Goal: Information Seeking & Learning: Check status

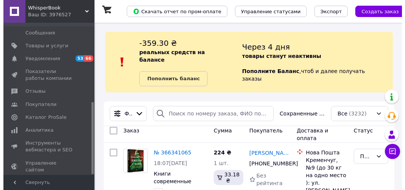
scroll to position [167, 0]
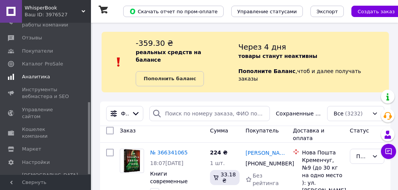
click at [38, 78] on span "Аналитика" at bounding box center [36, 77] width 28 height 7
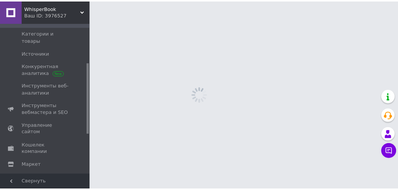
scroll to position [84, 0]
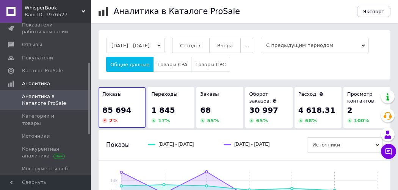
click at [196, 45] on span "Сегодня" at bounding box center [191, 46] width 22 height 6
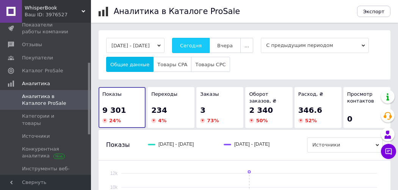
click at [202, 43] on span "Сегодня" at bounding box center [191, 46] width 22 height 6
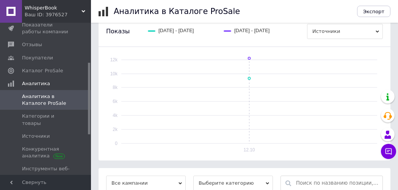
scroll to position [225, 0]
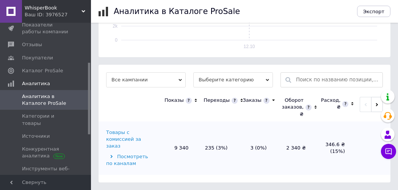
click at [148, 86] on span "Все кампании" at bounding box center [146, 79] width 80 height 15
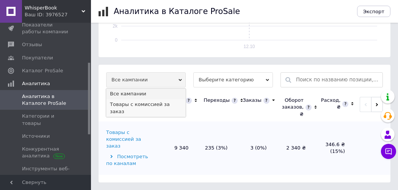
click at [142, 110] on li "Товары с комиссией за заказ" at bounding box center [146, 107] width 80 height 17
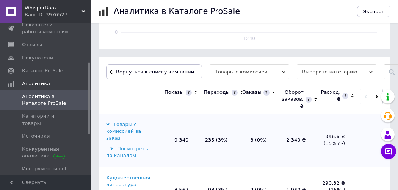
scroll to position [269, 0]
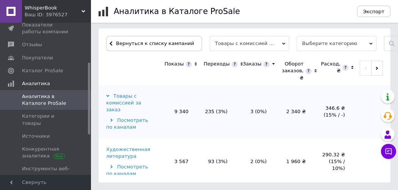
click at [194, 64] on icon at bounding box center [195, 64] width 5 height 6
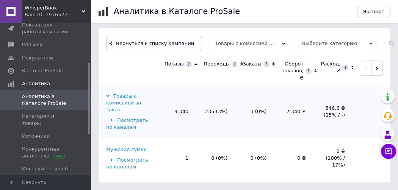
click at [194, 64] on icon at bounding box center [195, 64] width 5 height 6
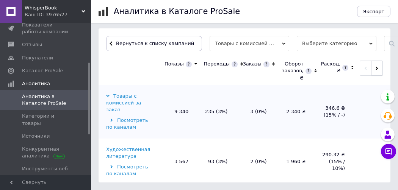
click at [376, 69] on icon "button" at bounding box center [377, 68] width 2 height 3
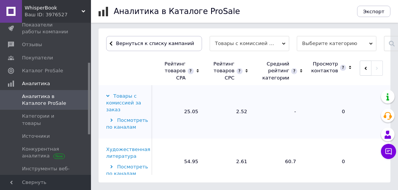
click at [376, 69] on icon "button" at bounding box center [377, 68] width 2 height 3
click at [364, 69] on icon "button" at bounding box center [365, 68] width 3 height 3
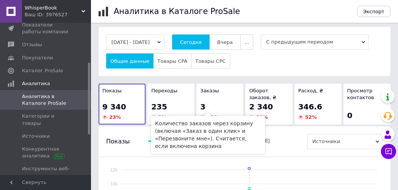
scroll to position [0, 0]
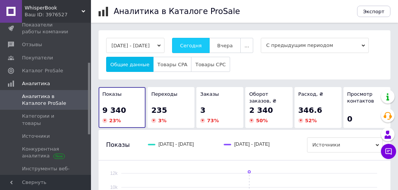
click at [202, 44] on span "Сегодня" at bounding box center [191, 46] width 22 height 6
